Goal: Use online tool/utility: Utilize a website feature to perform a specific function

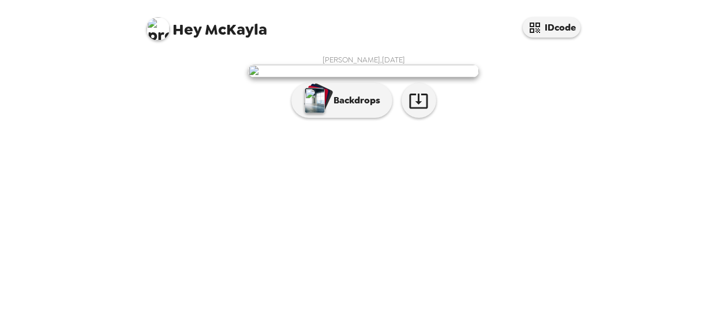
scroll to position [97, 0]
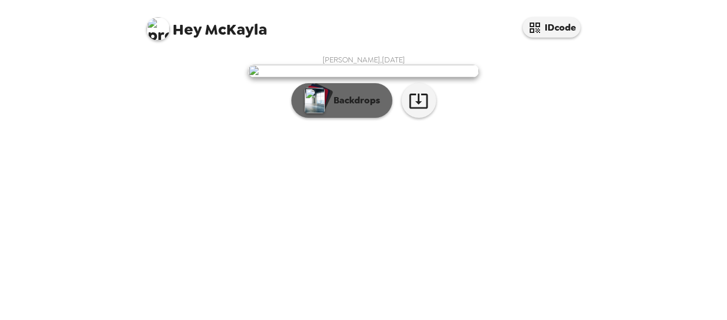
click at [336, 107] on p "Backdrops" at bounding box center [354, 101] width 53 height 14
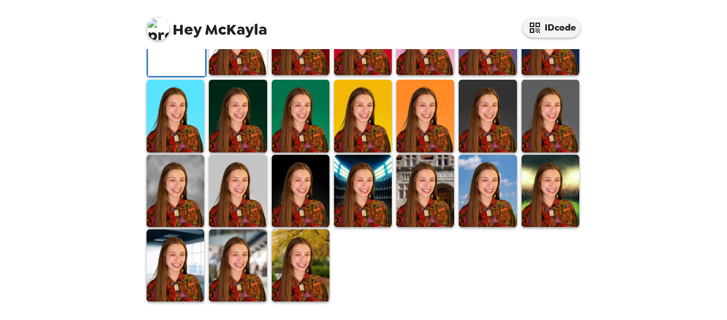
scroll to position [380, 0]
click at [236, 202] on img at bounding box center [238, 191] width 58 height 72
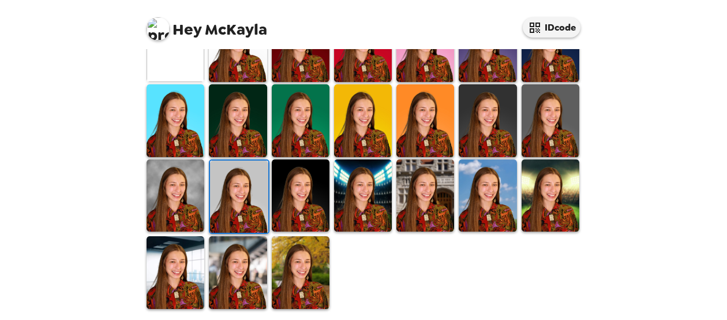
scroll to position [380, 0]
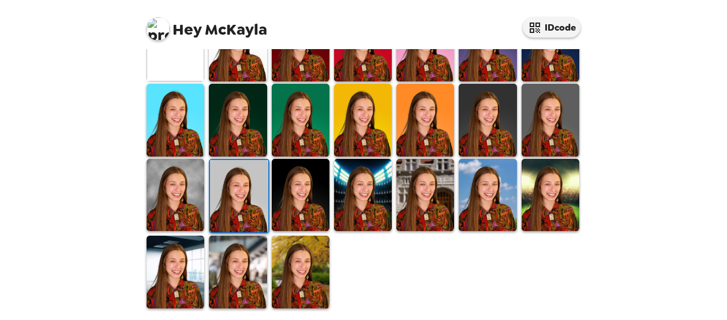
click at [185, 189] on img at bounding box center [176, 195] width 58 height 72
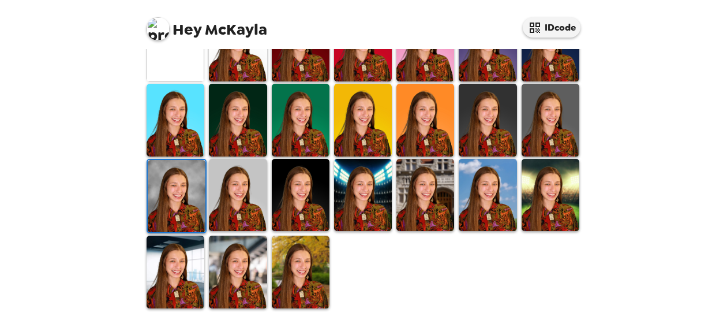
click at [251, 125] on img at bounding box center [238, 120] width 58 height 72
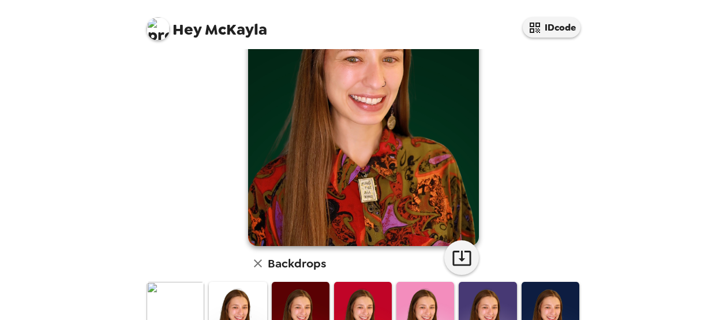
scroll to position [173, 0]
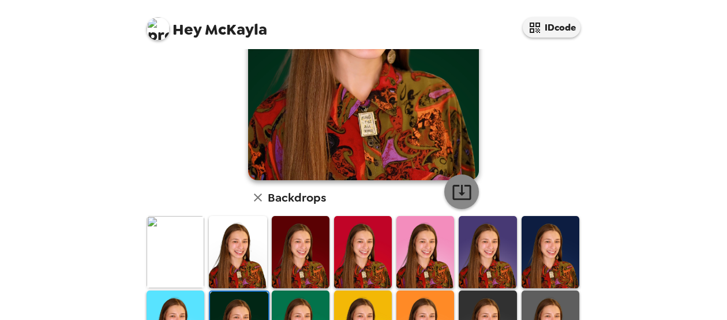
click at [459, 196] on icon "button" at bounding box center [462, 192] width 20 height 20
click at [191, 255] on img at bounding box center [176, 252] width 58 height 72
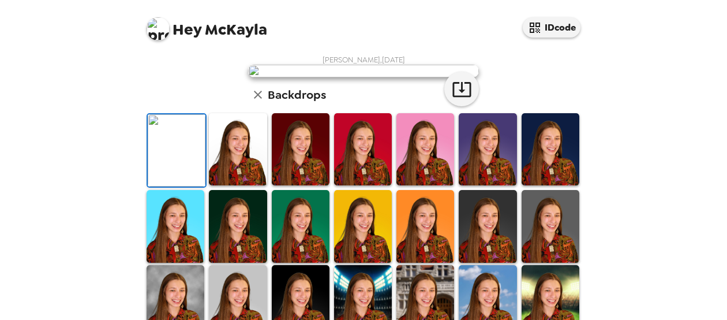
scroll to position [231, 0]
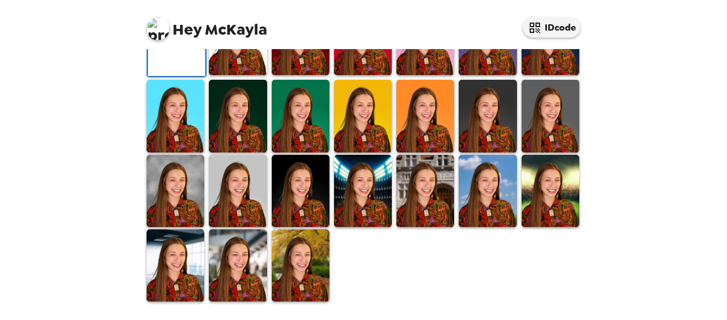
click at [247, 152] on img at bounding box center [238, 116] width 58 height 72
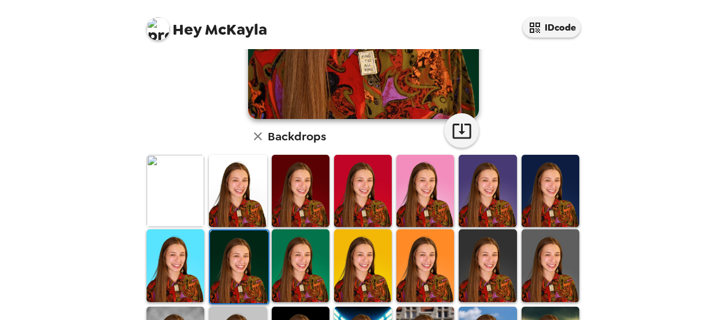
scroll to position [346, 0]
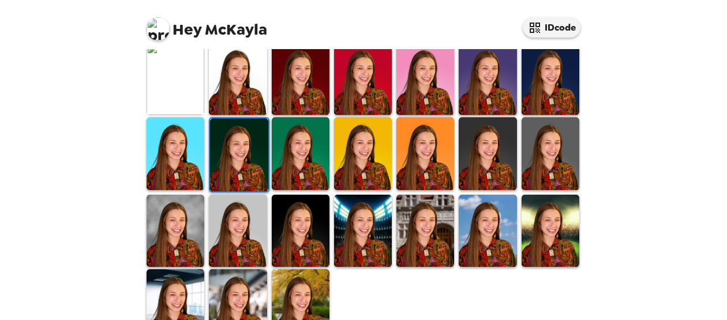
click at [196, 237] on img at bounding box center [176, 231] width 58 height 72
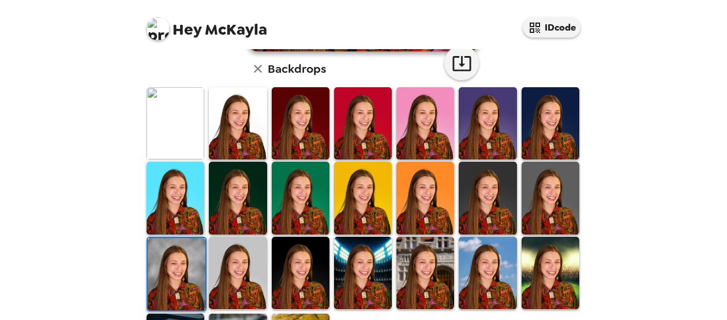
scroll to position [264, 0]
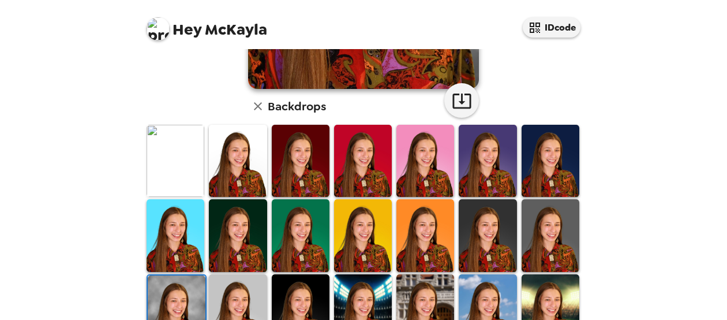
click at [178, 182] on img at bounding box center [176, 161] width 58 height 72
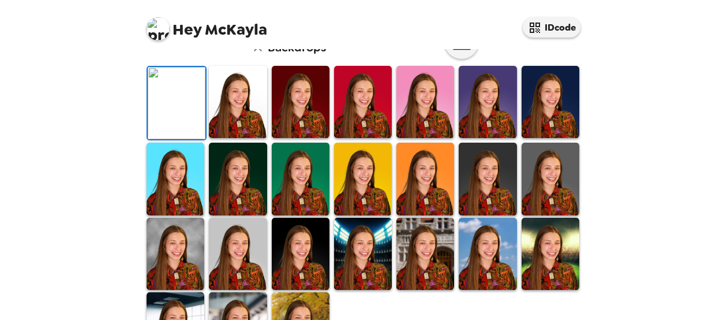
scroll to position [0, 0]
